Goal: Use online tool/utility: Use online tool/utility

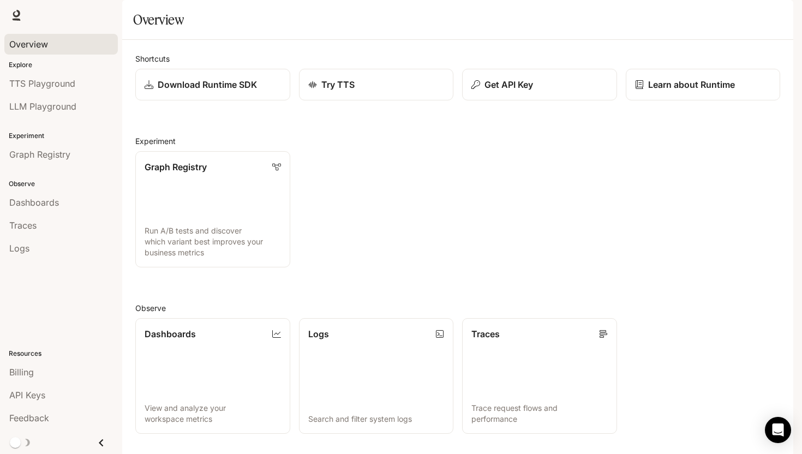
click at [35, 46] on span "Overview" at bounding box center [28, 44] width 39 height 13
click at [349, 317] on link "Logs Search and filter system logs" at bounding box center [376, 375] width 156 height 117
click at [34, 381] on link "Billing" at bounding box center [60, 371] width 113 height 21
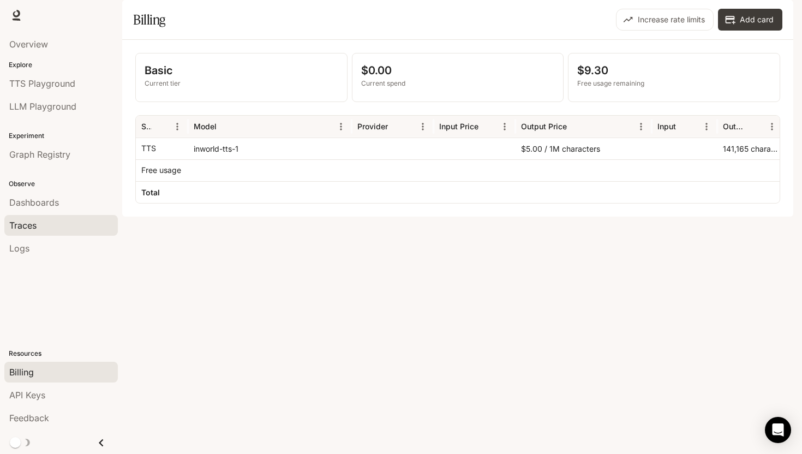
click at [33, 224] on span "Traces" at bounding box center [22, 225] width 27 height 13
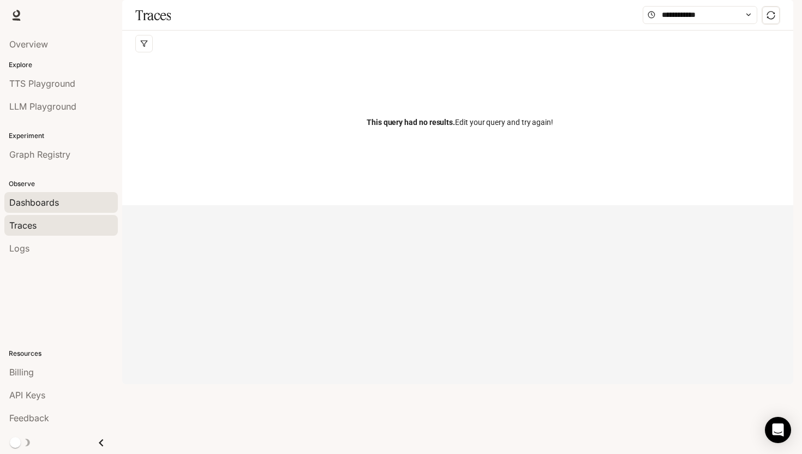
click at [39, 208] on span "Dashboards" at bounding box center [34, 202] width 50 height 13
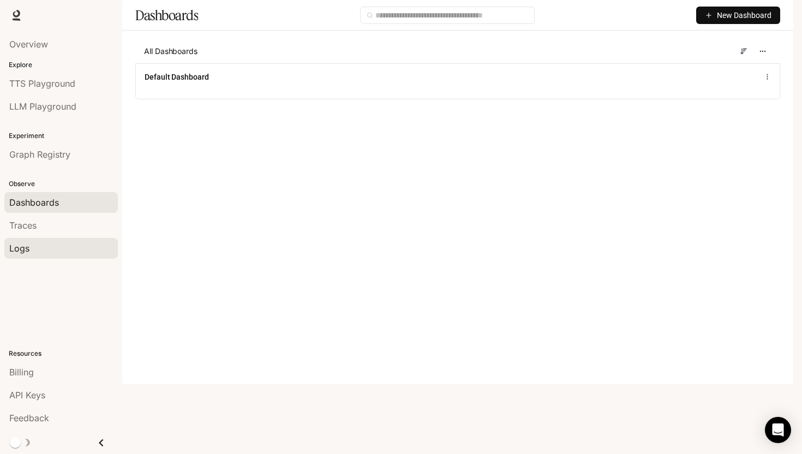
click at [31, 242] on div "Logs" at bounding box center [61, 248] width 104 height 13
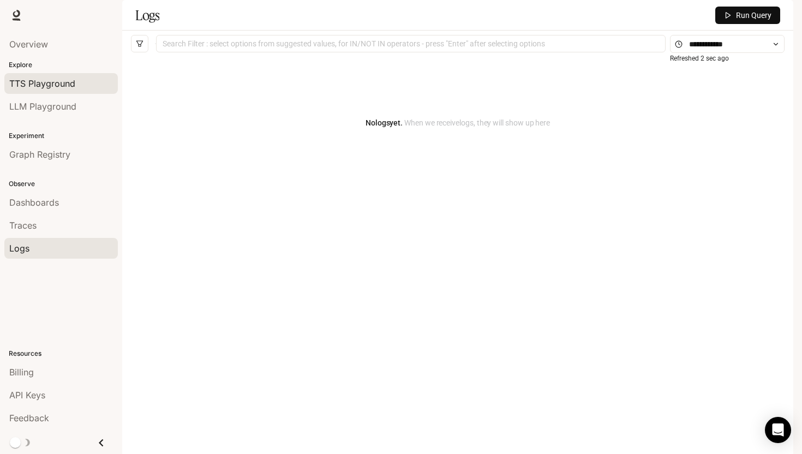
click at [58, 80] on span "TTS Playground" at bounding box center [42, 83] width 66 height 13
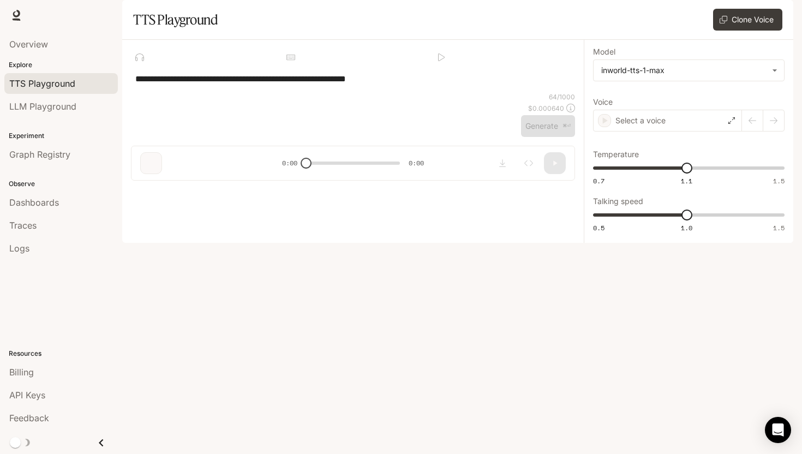
type textarea "**********"
type input "**********"
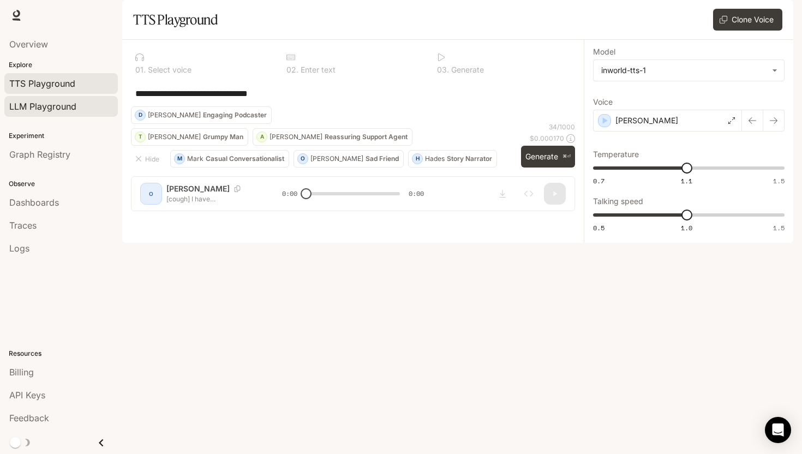
click at [51, 110] on span "LLM Playground" at bounding box center [42, 106] width 67 height 13
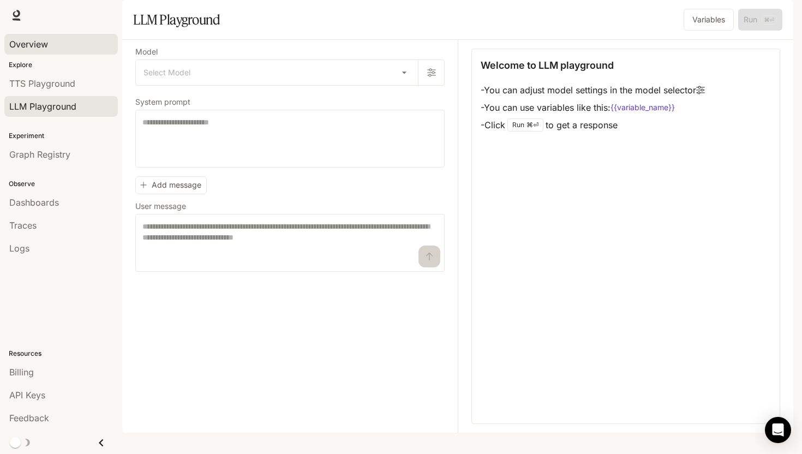
click at [41, 47] on span "Overview" at bounding box center [28, 44] width 39 height 13
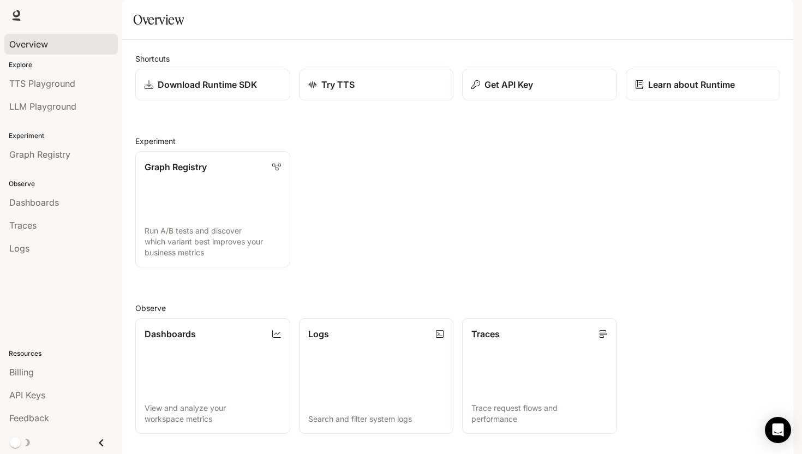
click at [41, 47] on span "Overview" at bounding box center [28, 44] width 39 height 13
